Goal: Information Seeking & Learning: Learn about a topic

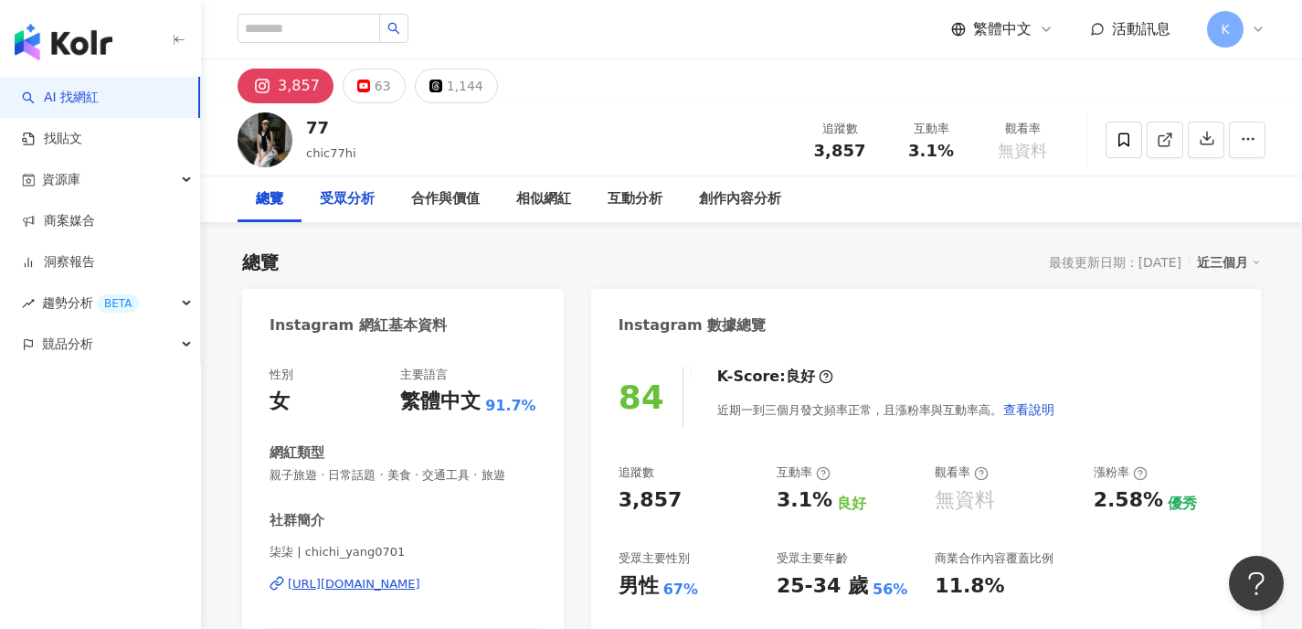
click at [358, 195] on div "受眾分析" at bounding box center [347, 199] width 55 height 22
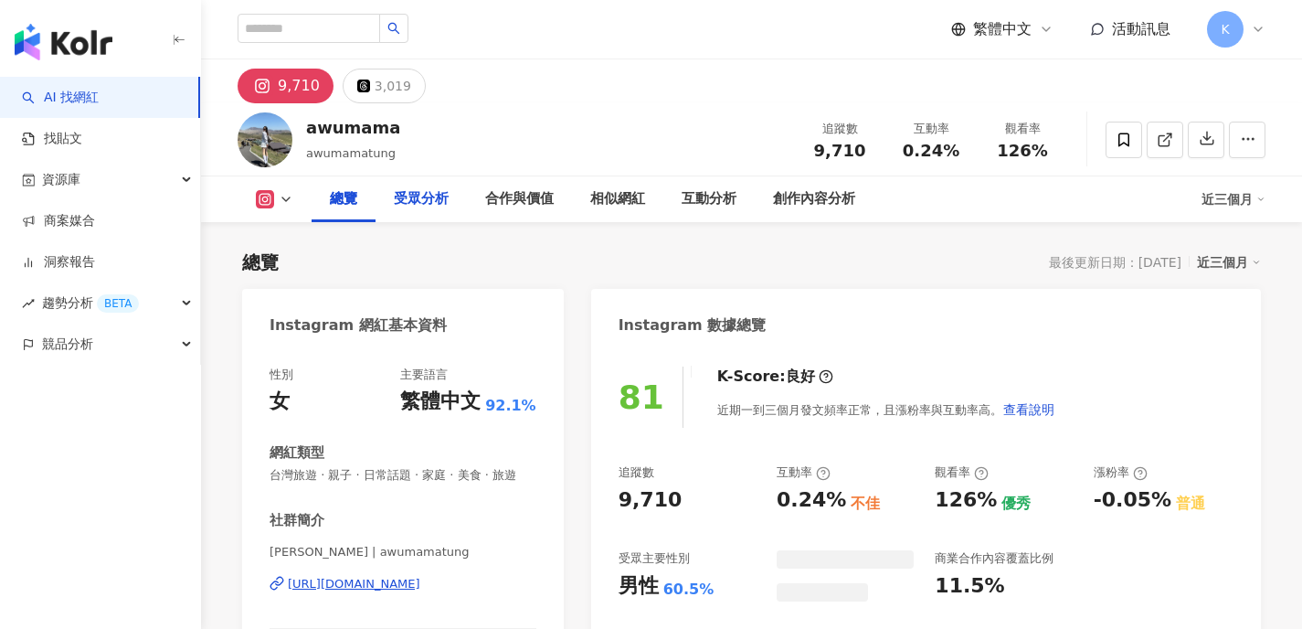
click at [422, 195] on div "受眾分析" at bounding box center [421, 199] width 55 height 22
